Goal: Use online tool/utility: Utilize a website feature to perform a specific function

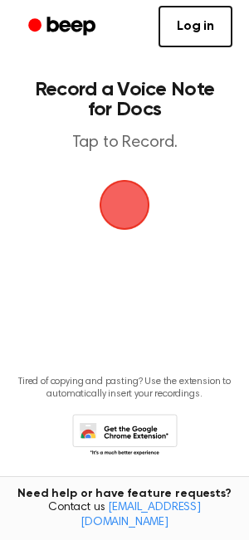
click at [119, 231] on span "button" at bounding box center [125, 205] width 51 height 51
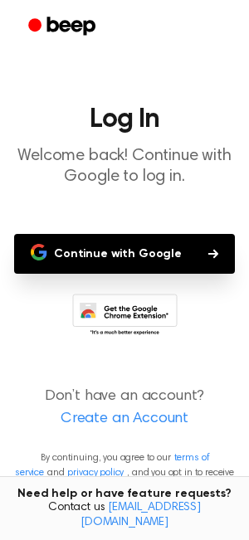
click at [114, 256] on button "Continue with Google" at bounding box center [124, 254] width 221 height 40
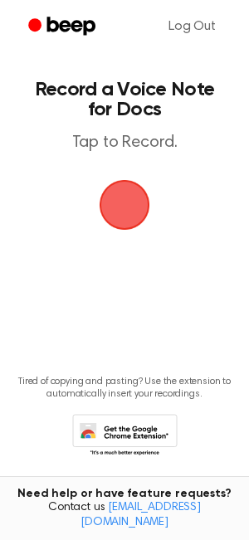
click at [134, 211] on span "button" at bounding box center [124, 205] width 46 height 46
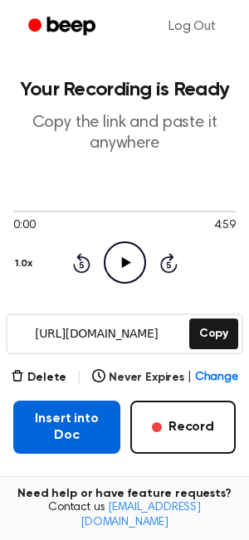
click at [85, 423] on button "Insert into Doc" at bounding box center [66, 427] width 107 height 53
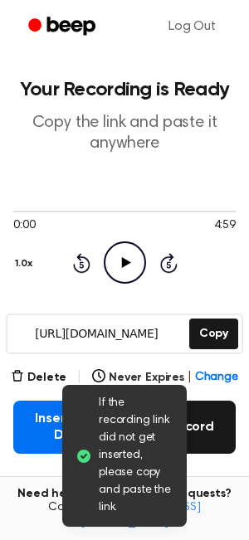
click at [198, 429] on button "Record" at bounding box center [182, 427] width 105 height 53
